Goal: Transaction & Acquisition: Purchase product/service

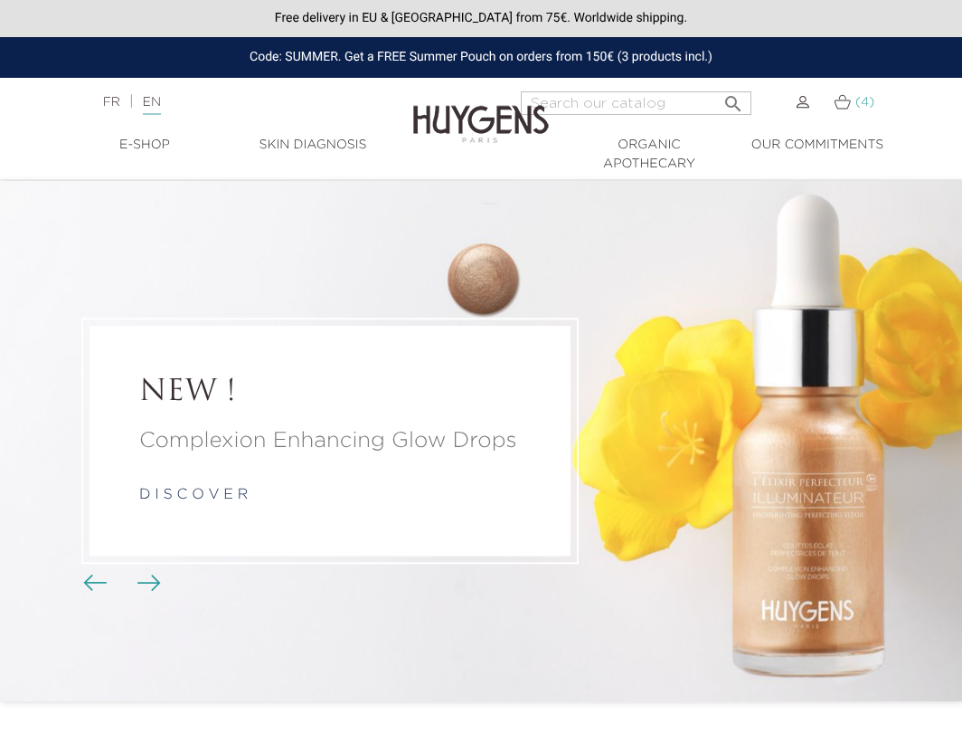
click at [851, 109] on img at bounding box center [842, 101] width 17 height 15
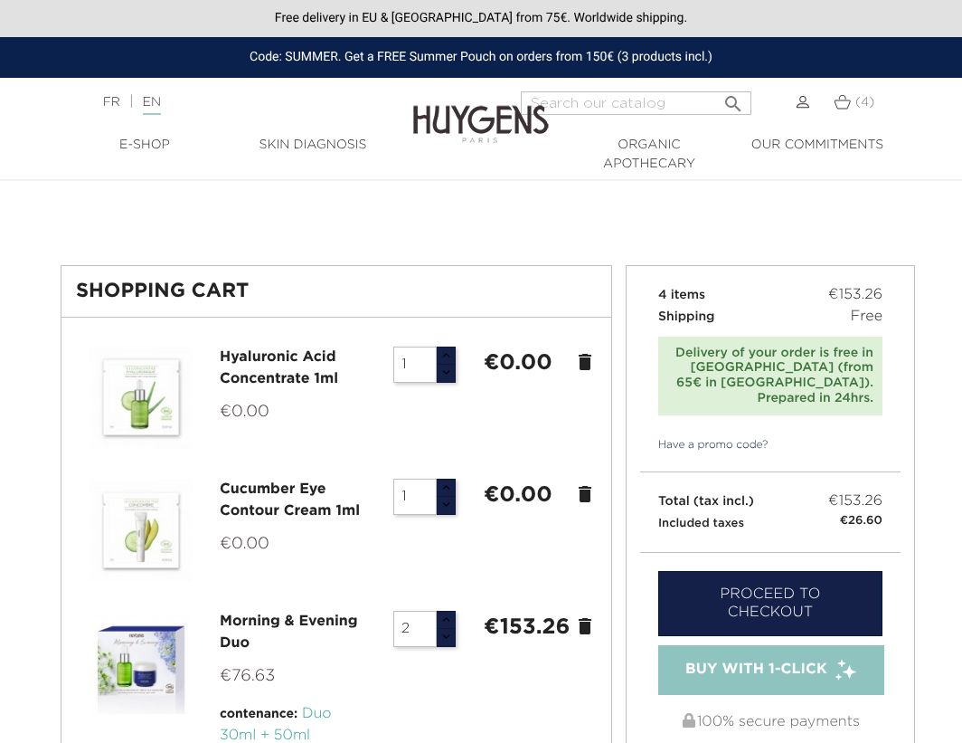
click at [317, 61] on div "Code: SUMMER. Get a FREE Summer Pouch on orders from 150€ (3 products incl.)" at bounding box center [481, 57] width 962 height 41
copy div "SUMMER"
click at [706, 437] on link "Have a promo code?" at bounding box center [704, 445] width 128 height 16
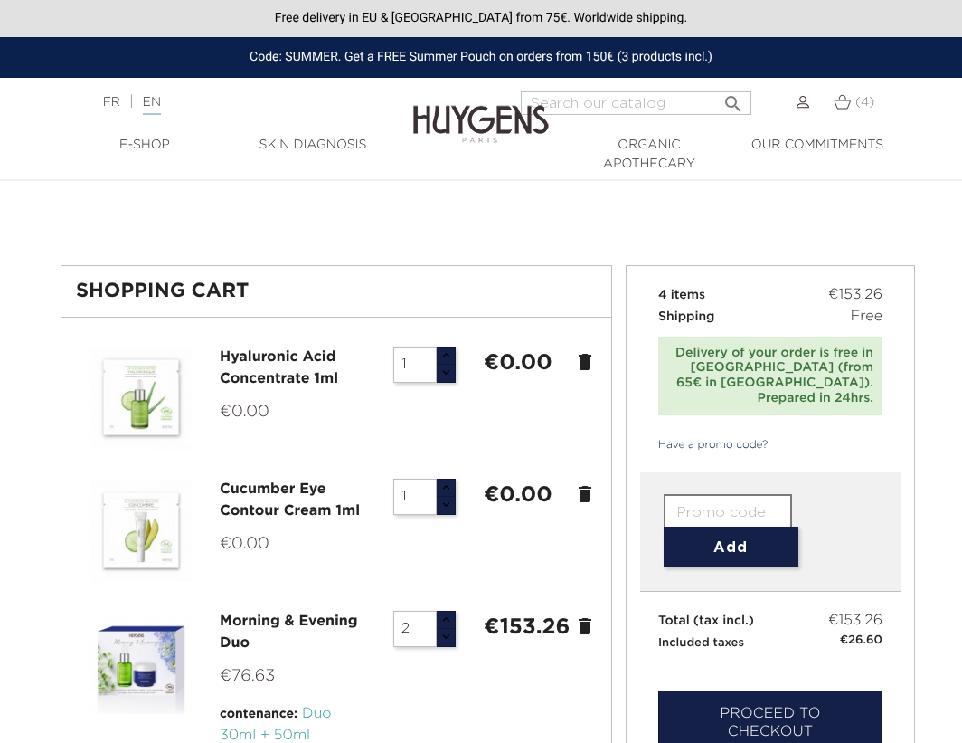
click at [702, 494] on input "text" at bounding box center [728, 512] width 128 height 36
paste input "SUMMER"
click at [726, 528] on button "Add" at bounding box center [731, 546] width 135 height 41
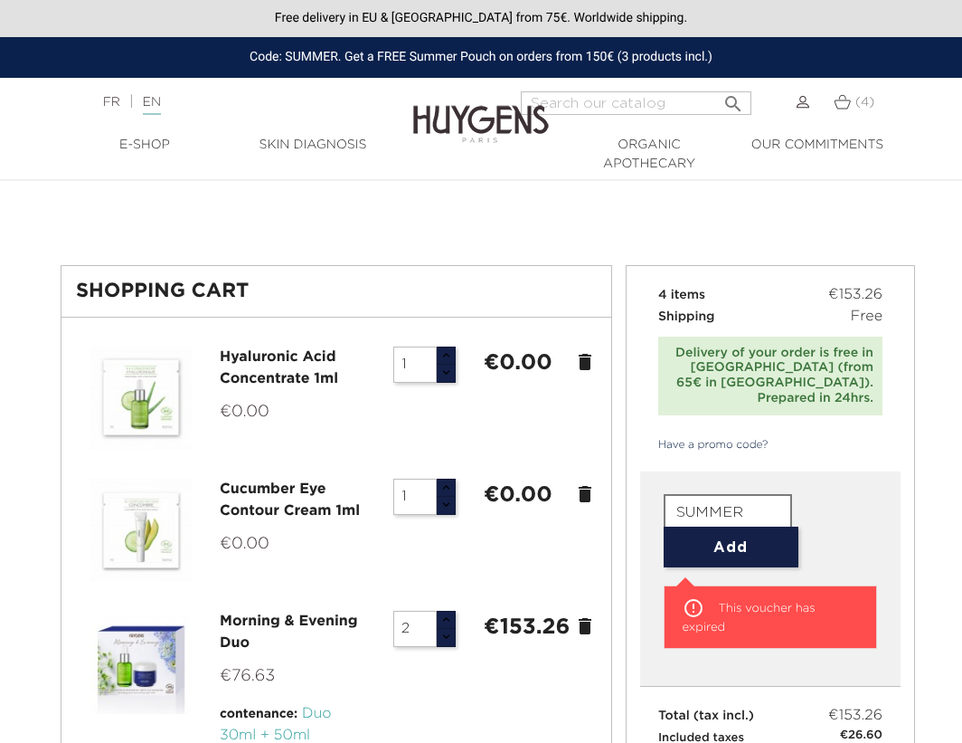
click at [866, 494] on form "SUMMER Add" at bounding box center [771, 530] width 214 height 73
click at [498, 53] on div "Code: SUMMER. Get a FREE Summer Pouch on orders from 150€ (3 products incl.)" at bounding box center [481, 57] width 962 height 41
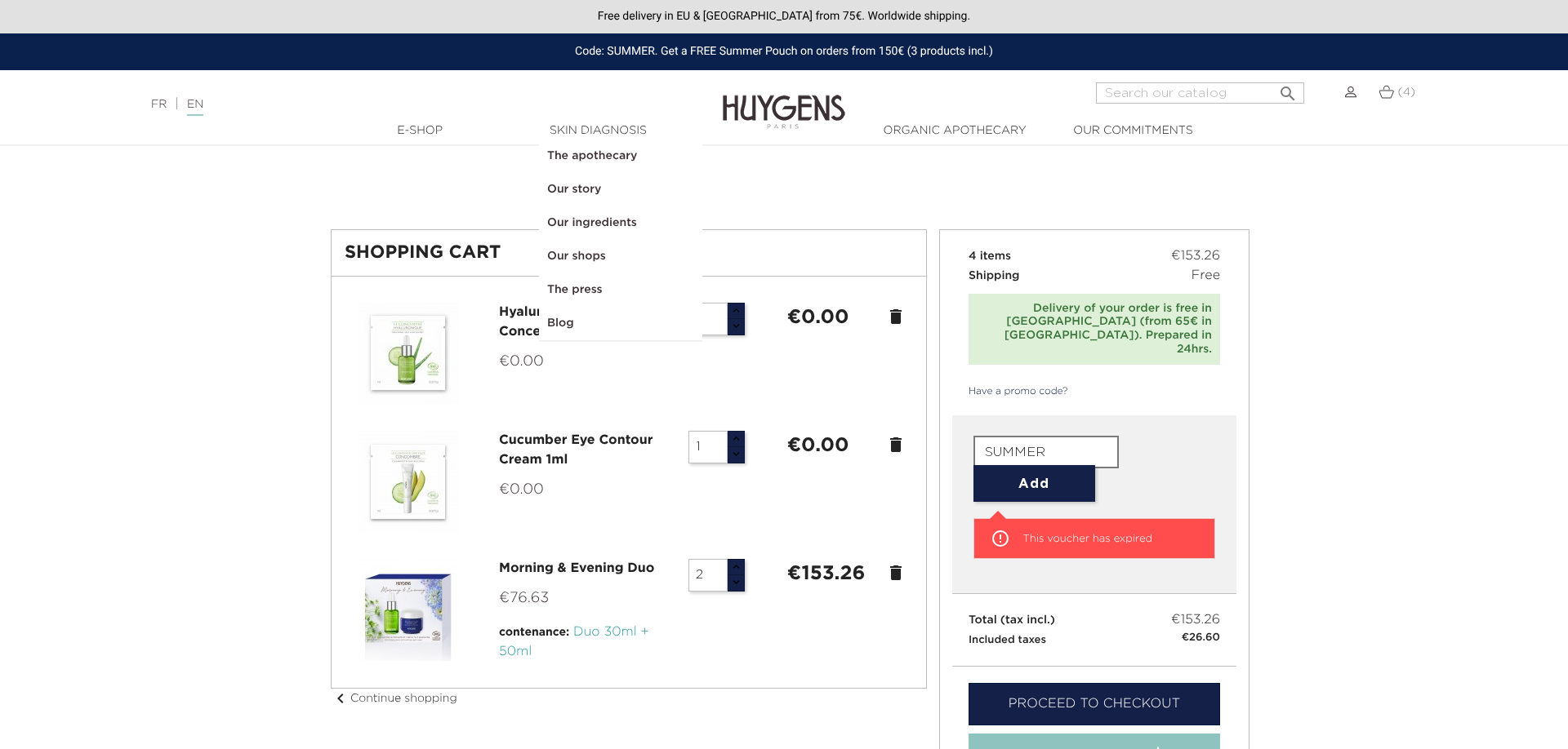
click at [868, 47] on div "Code: SUMMER. Get a FREE Summer Pouch on orders from 150€ (3 products incl.)" at bounding box center [784, 51] width 1568 height 37
click at [743, 45] on div "Code: SUMMER. Get a FREE Summer Pouch on orders from 150€ (3 products incl.)" at bounding box center [784, 51] width 1568 height 37
click at [655, 53] on div "Code: SUMMER. Get a FREE Summer Pouch on orders from 150€ (3 products incl.)" at bounding box center [784, 51] width 1568 height 37
click at [575, 51] on div "Code: SUMMER. Get a FREE Summer Pouch on orders from 150€ (3 products incl.)" at bounding box center [784, 51] width 1568 height 37
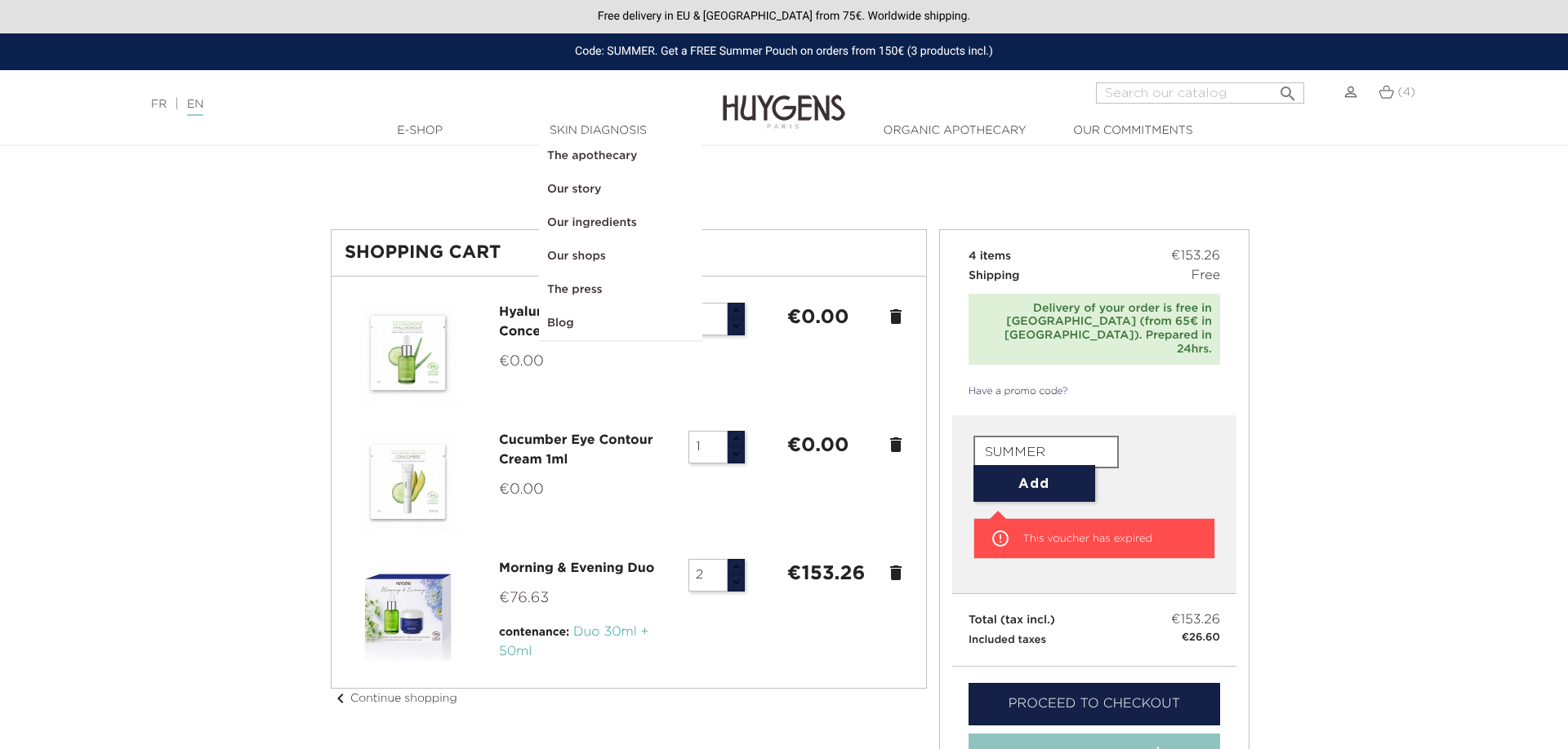
click at [618, 54] on div "Code: SUMMER. Get a FREE Summer Pouch on orders from 150€ (3 products incl.)" at bounding box center [784, 51] width 1568 height 37
copy div "SUMMER"
click at [868, 436] on input "SUMMER" at bounding box center [1045, 452] width 145 height 32
paste input "SUMMER"
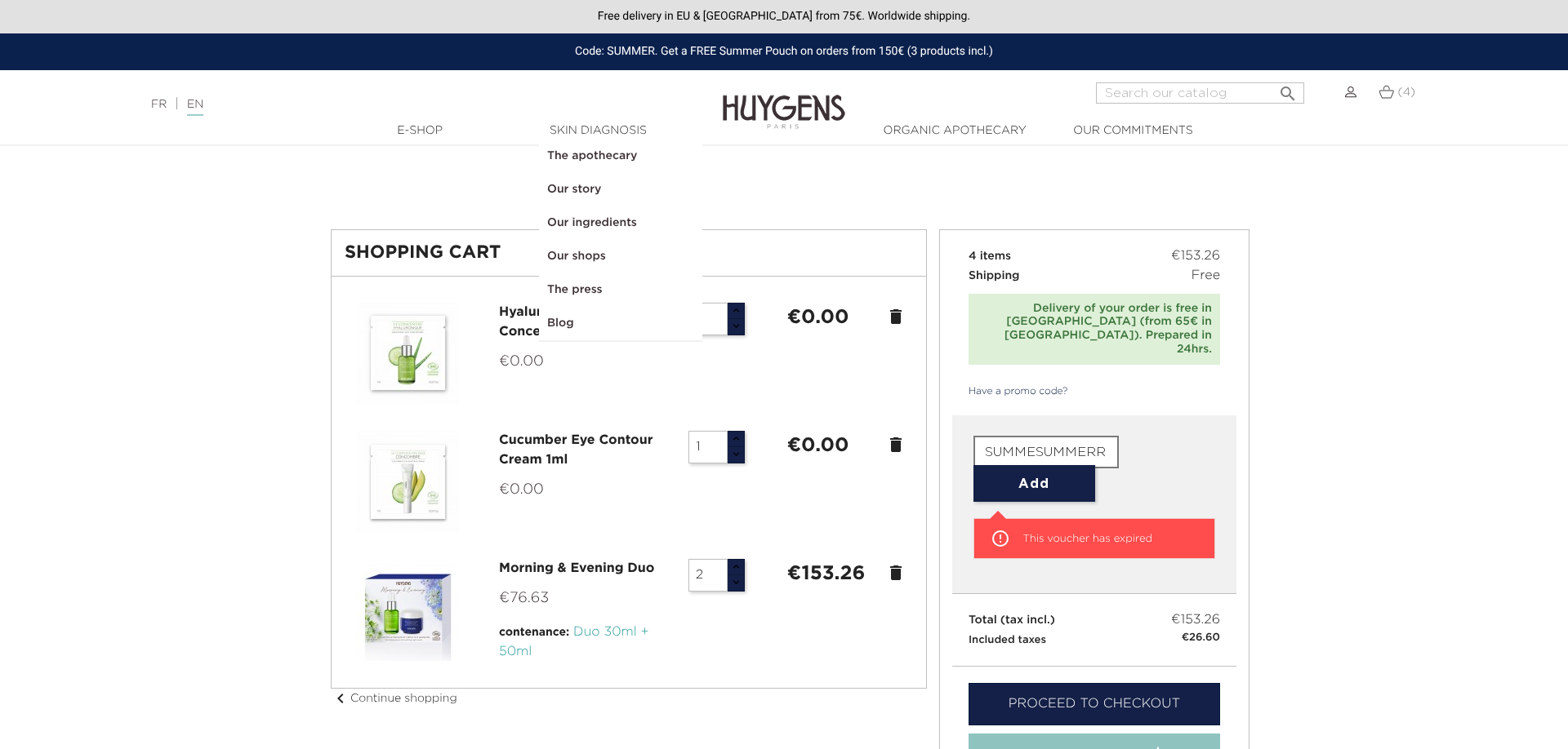
drag, startPoint x: 1107, startPoint y: 421, endPoint x: 854, endPoint y: 411, distance: 253.2
click at [868, 436] on input "SUMMESUMMERR" at bounding box center [1045, 452] width 145 height 32
paste input "text"
type input "SUMMER"
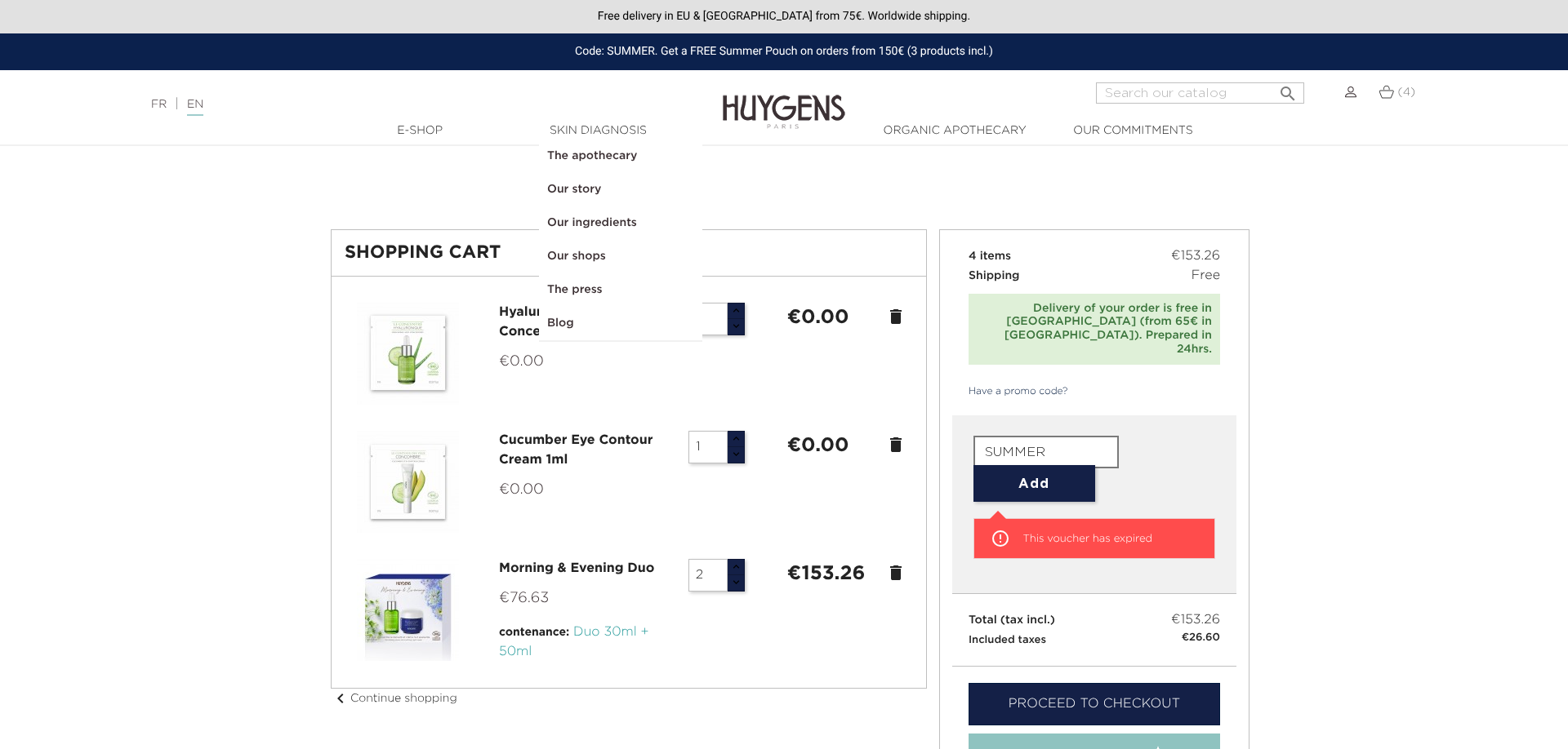
click at [868, 534] on span "This voucher has expired" at bounding box center [1088, 540] width 130 height 11
click at [868, 466] on button "Add" at bounding box center [1034, 484] width 122 height 37
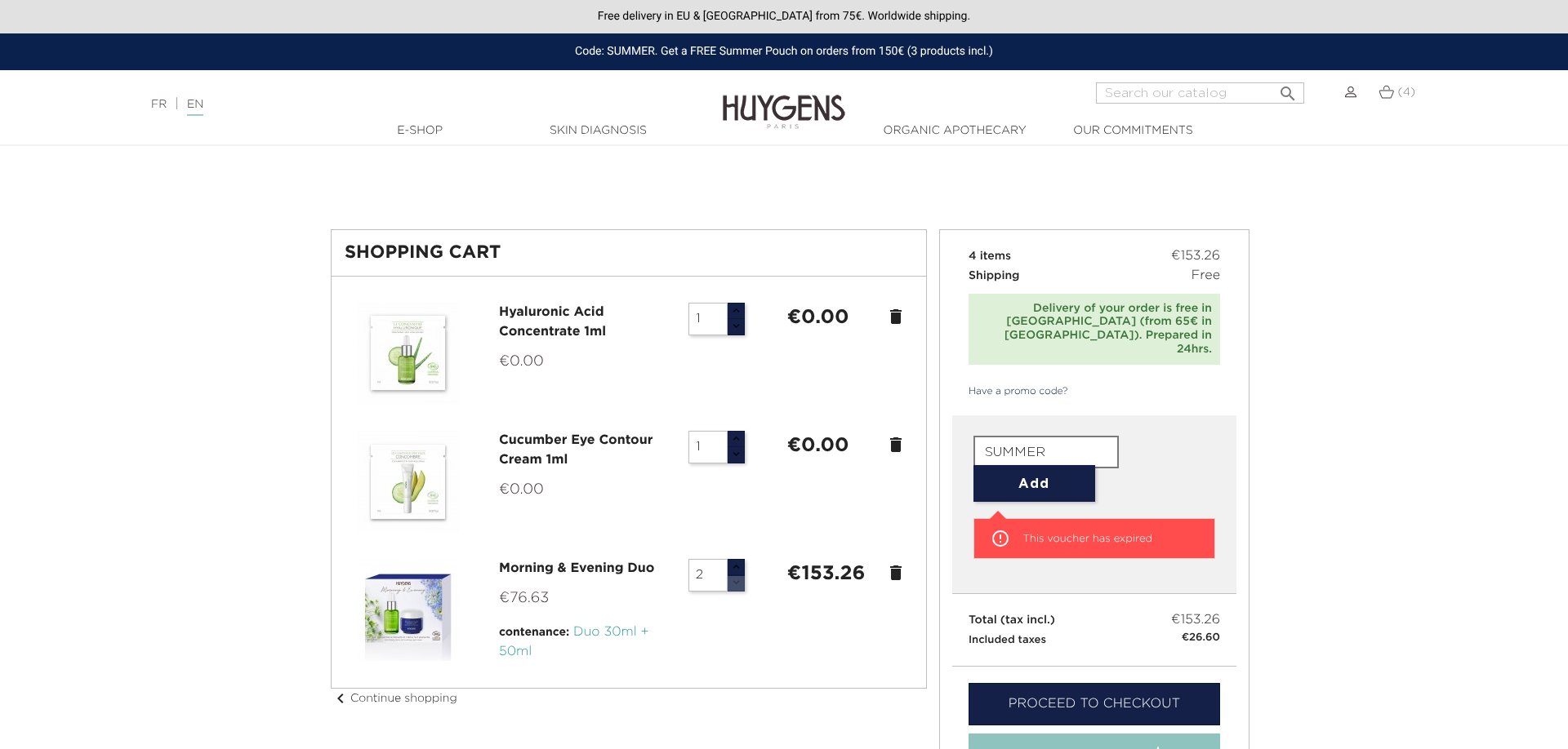
type input "1"
click at [738, 581] on button "button" at bounding box center [736, 583] width 18 height 17
